Goal: Information Seeking & Learning: Learn about a topic

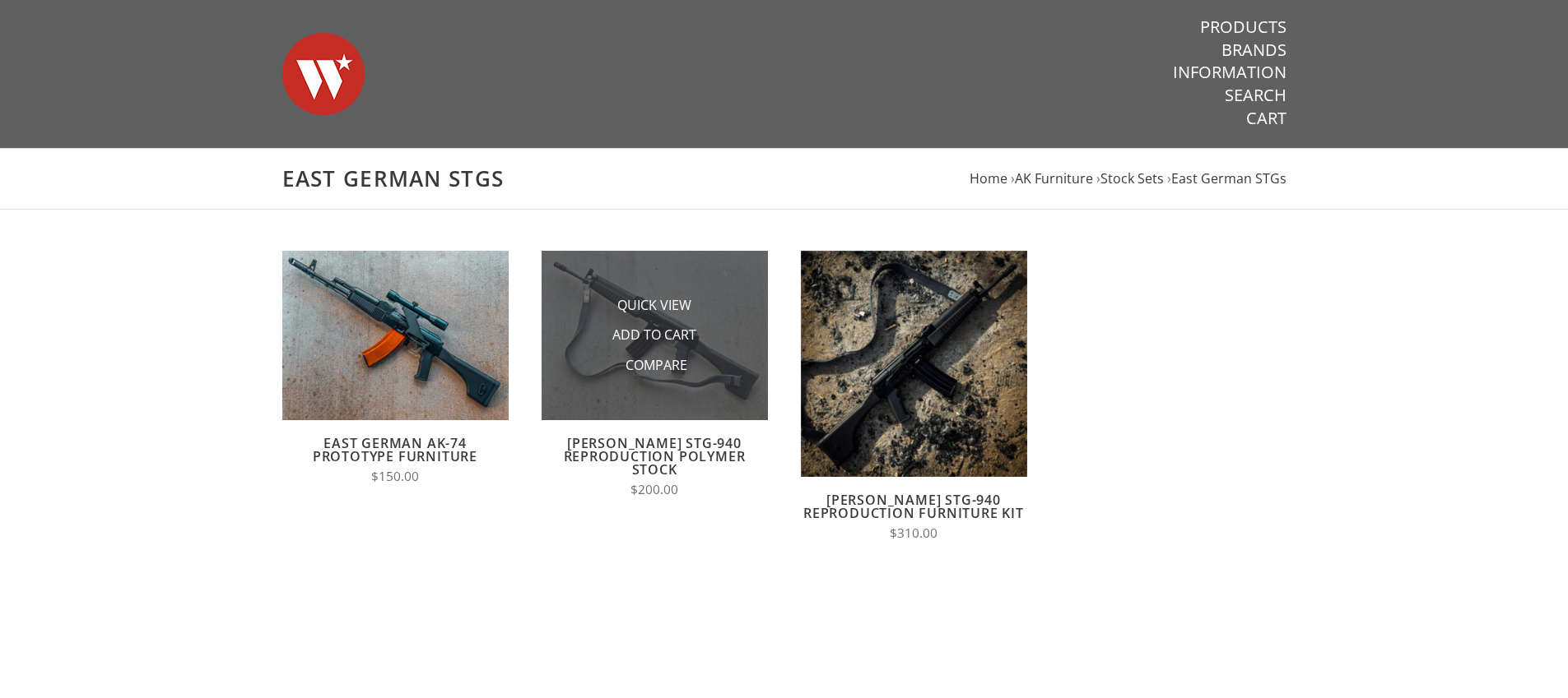
click at [740, 397] on img at bounding box center [654, 336] width 226 height 170
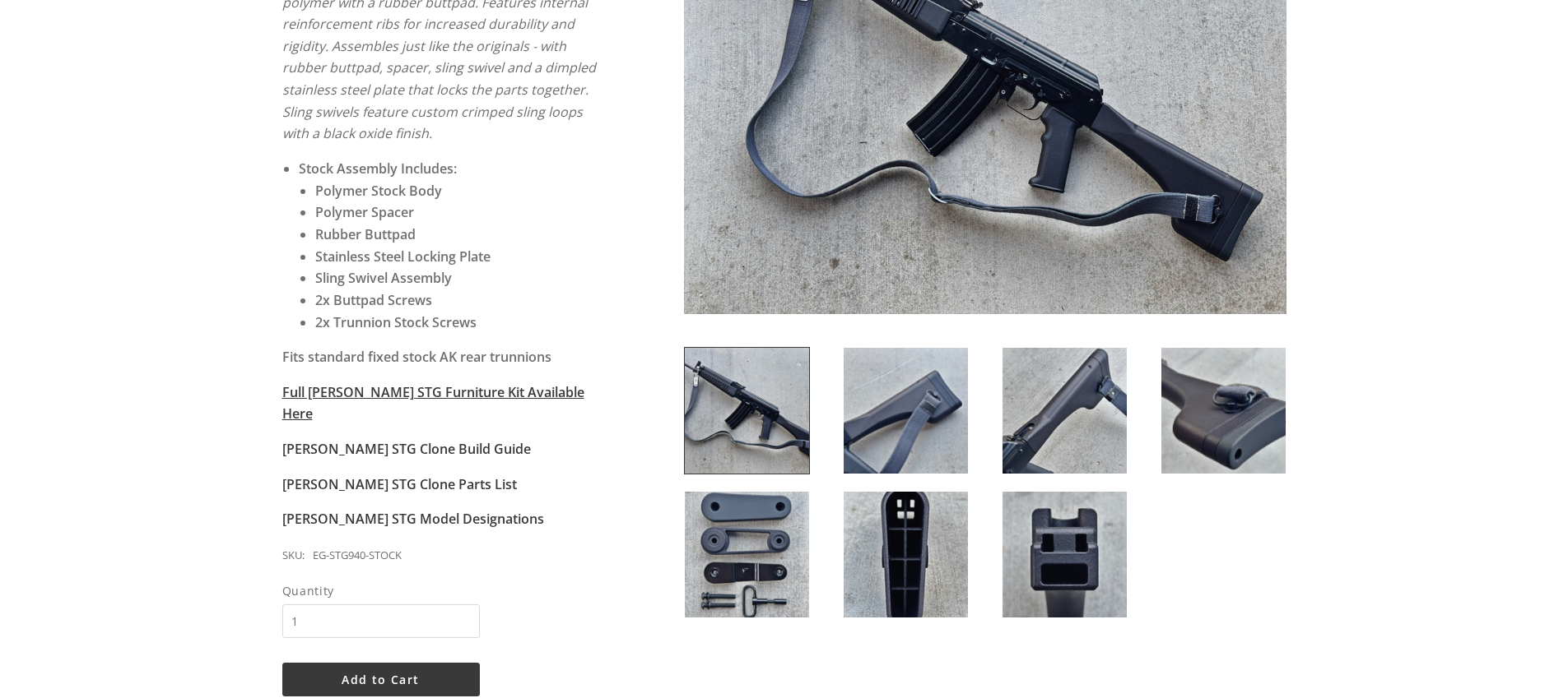
scroll to position [465, 0]
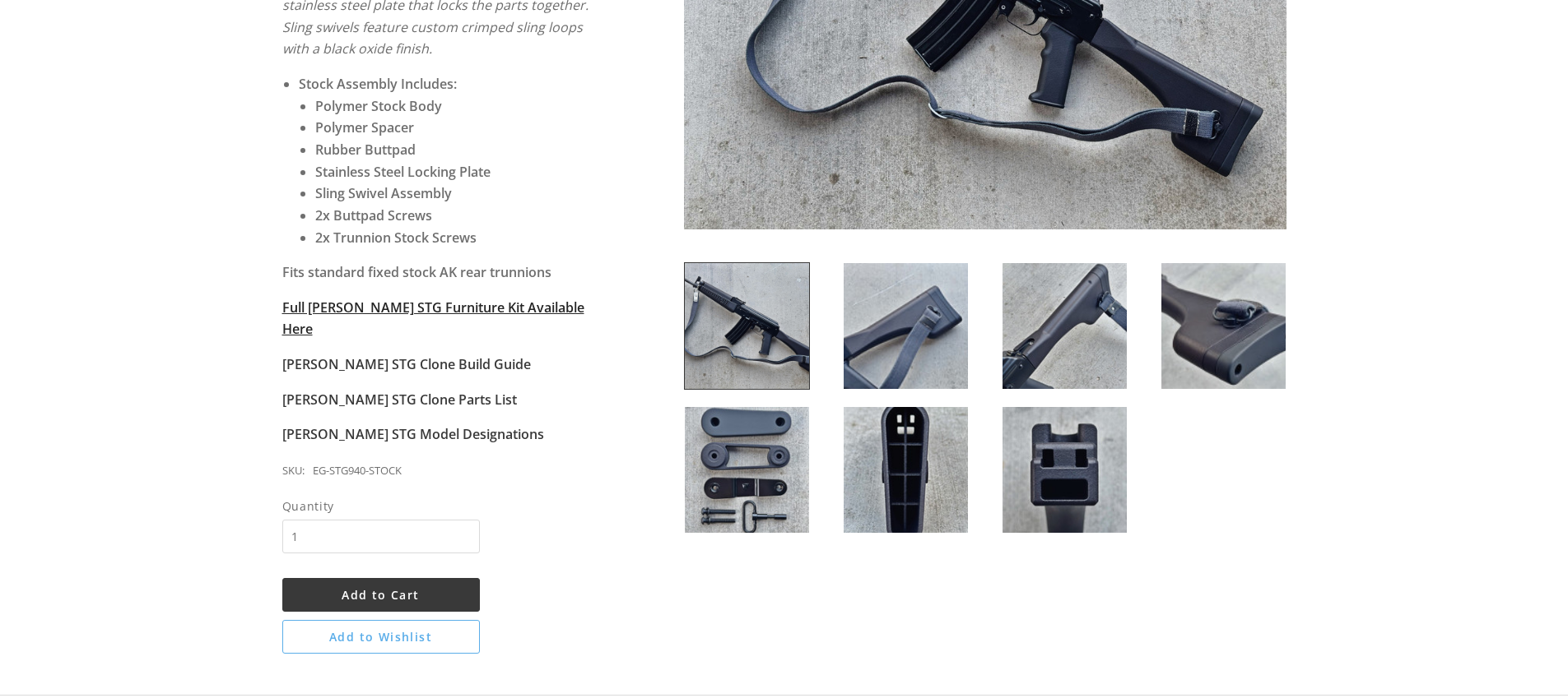
click at [554, 310] on strong "Full Wieger STG Furniture Kit Available Here" at bounding box center [433, 318] width 302 height 40
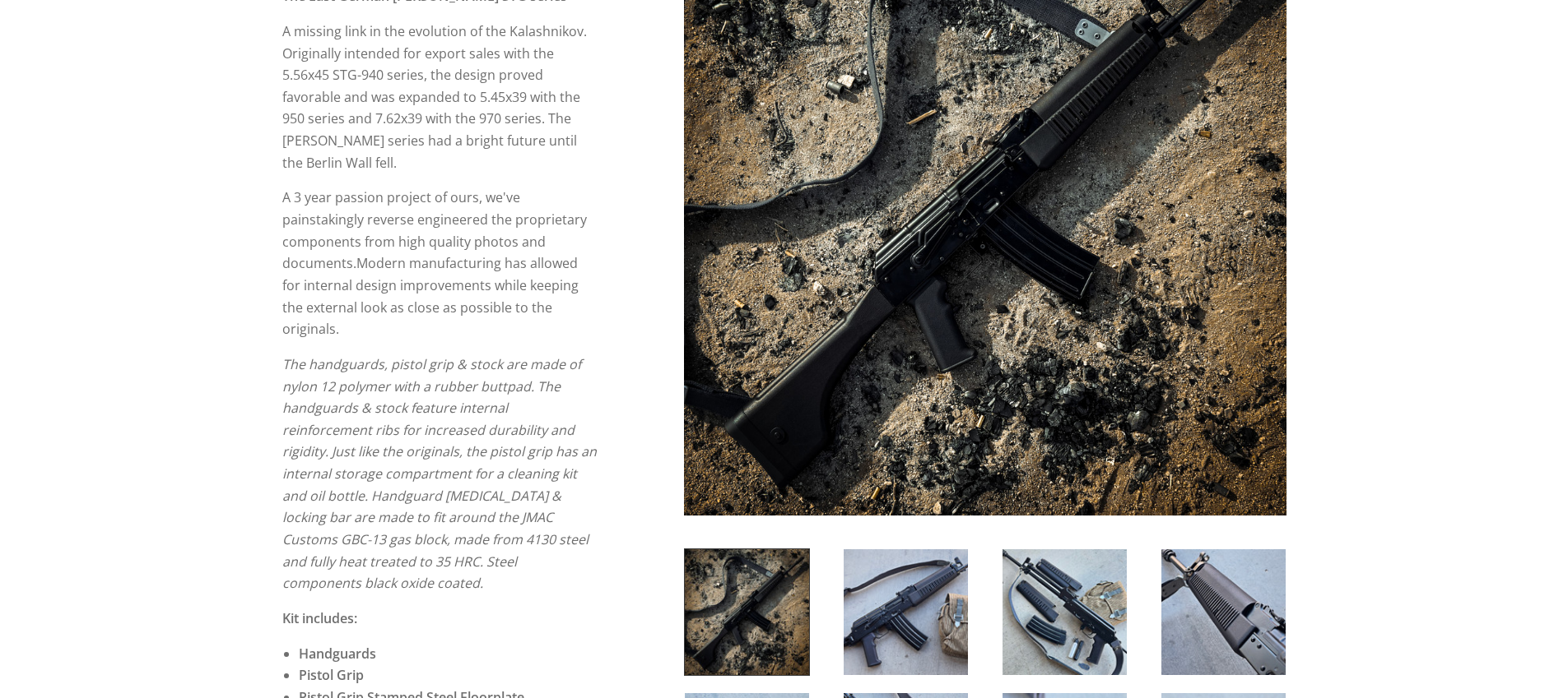
scroll to position [486, 0]
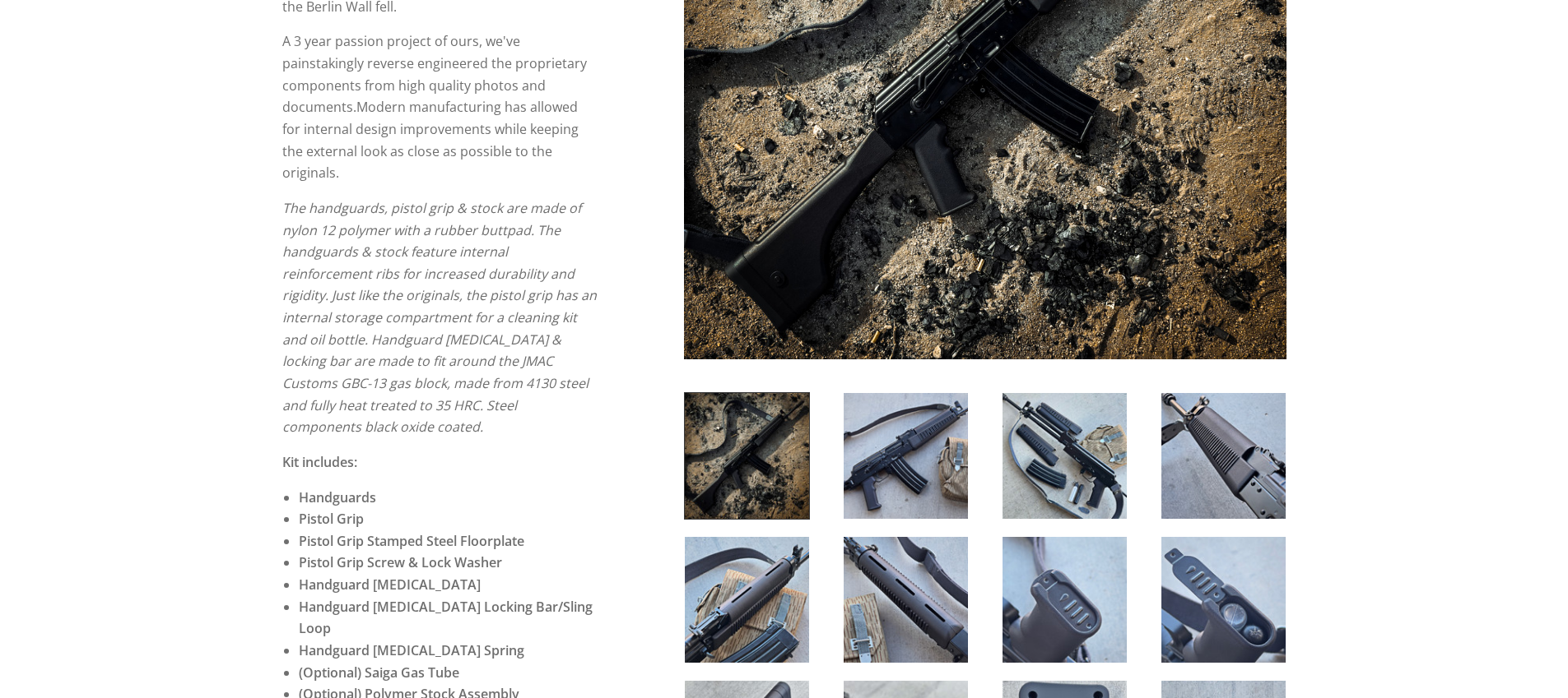
click at [1093, 457] on img at bounding box center [1064, 456] width 125 height 126
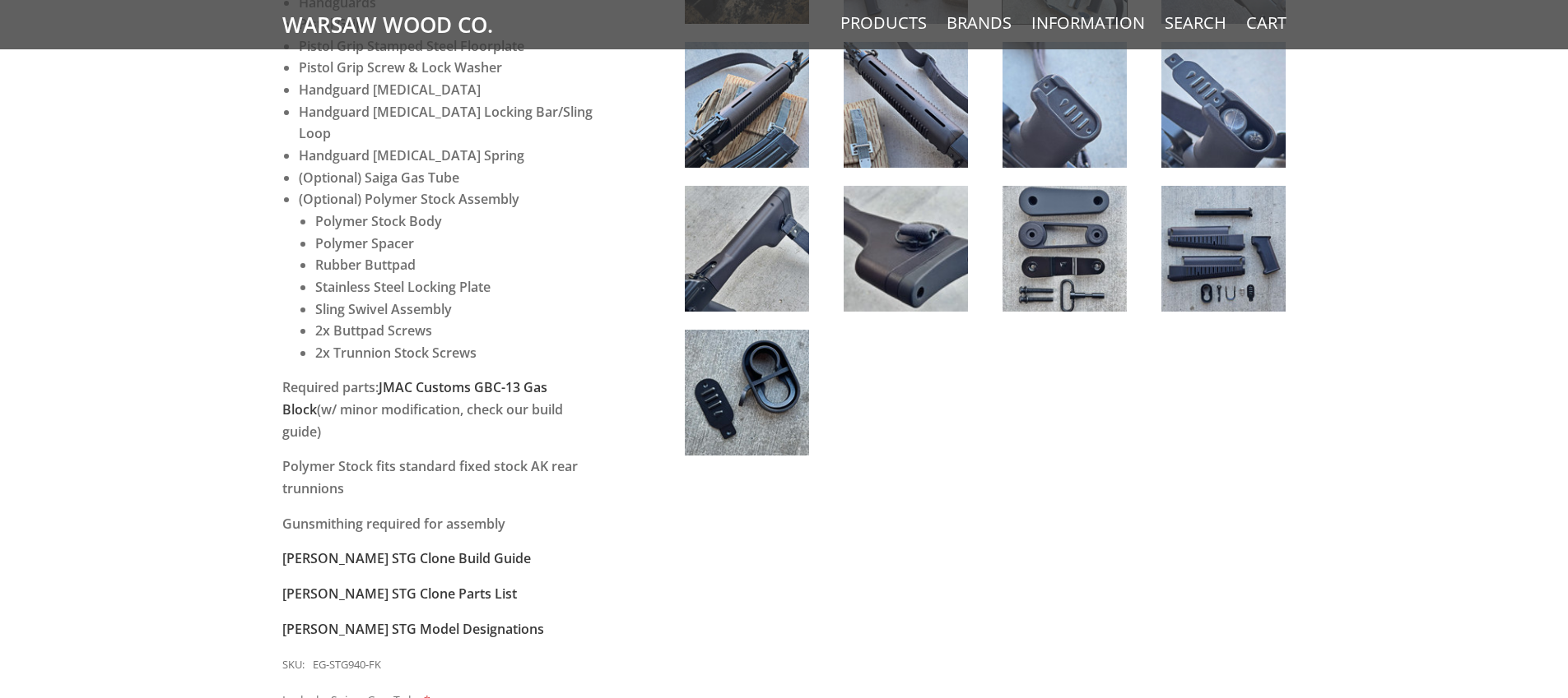
scroll to position [1151, 0]
